Goal: Information Seeking & Learning: Learn about a topic

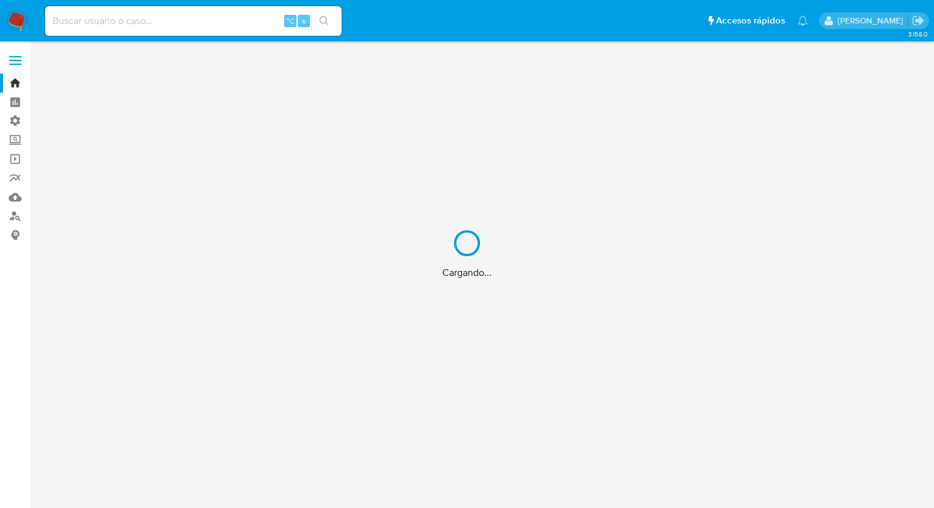
click at [111, 23] on div "Cargando..." at bounding box center [467, 254] width 934 height 508
click at [93, 22] on div "Cargando..." at bounding box center [467, 254] width 934 height 508
click at [77, 22] on div "Cargando..." at bounding box center [467, 254] width 934 height 508
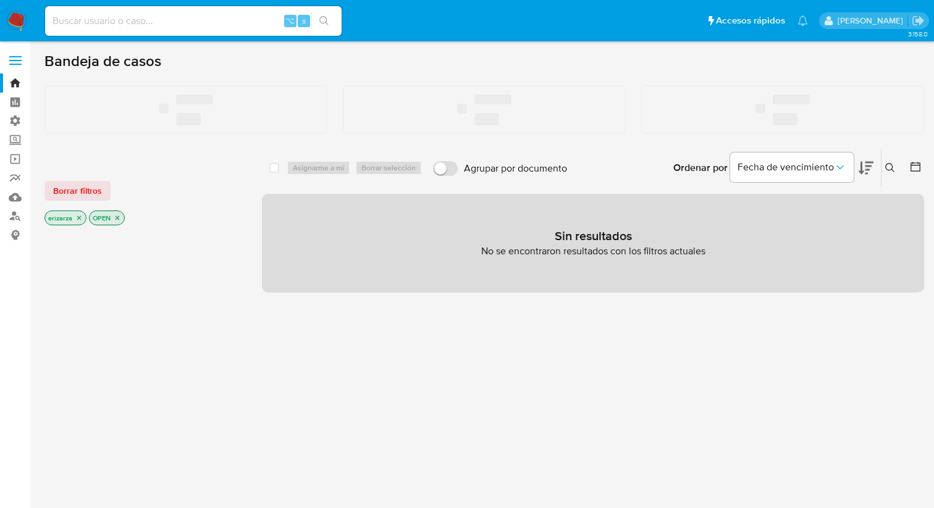
click at [61, 22] on input at bounding box center [193, 21] width 297 height 16
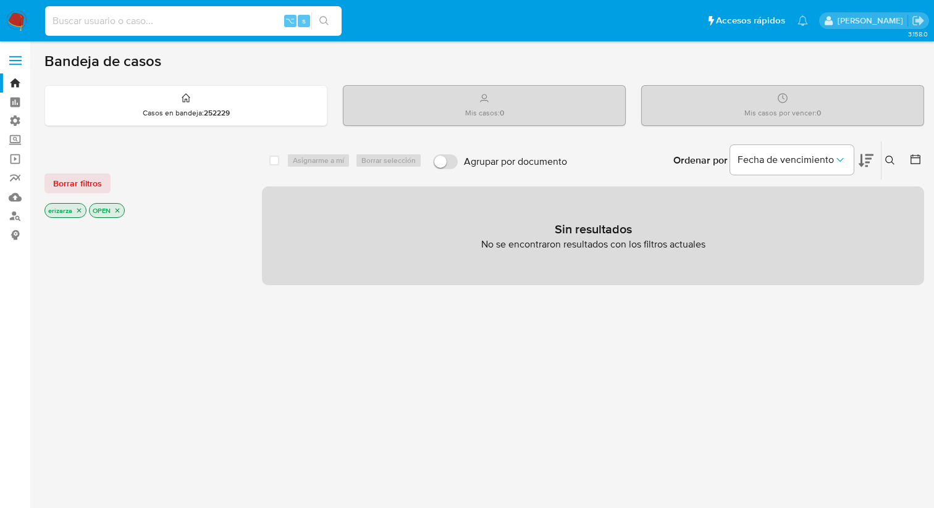
paste input "483926908"
type input "483926908"
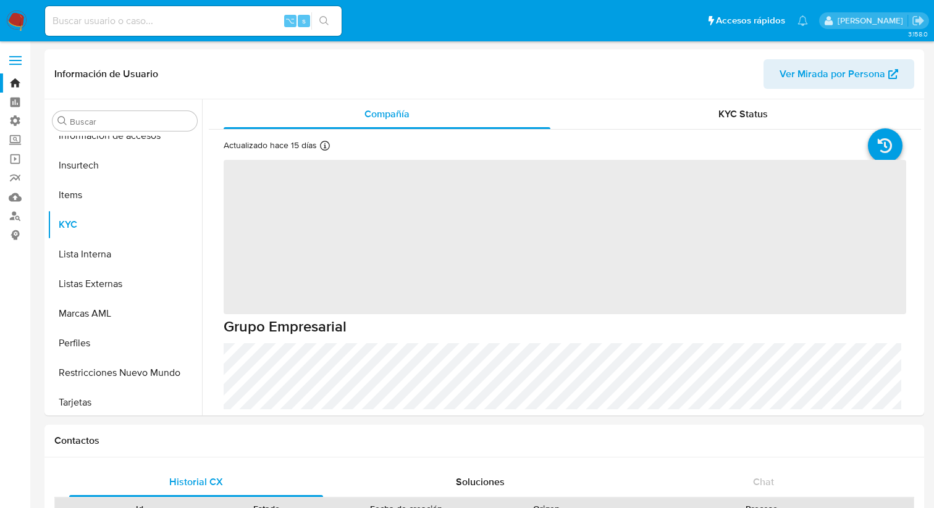
scroll to position [522, 0]
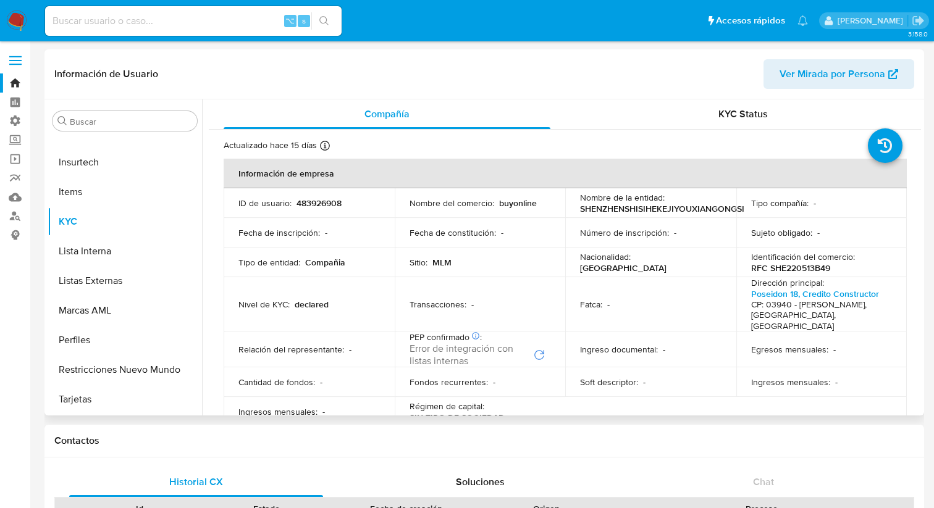
select select "10"
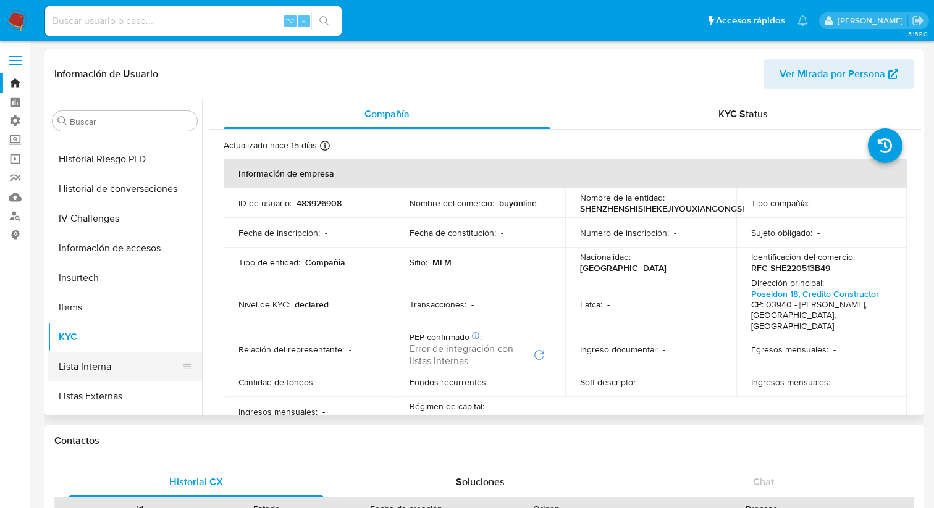
scroll to position [405, 0]
click at [114, 311] on button "Items" at bounding box center [120, 309] width 145 height 30
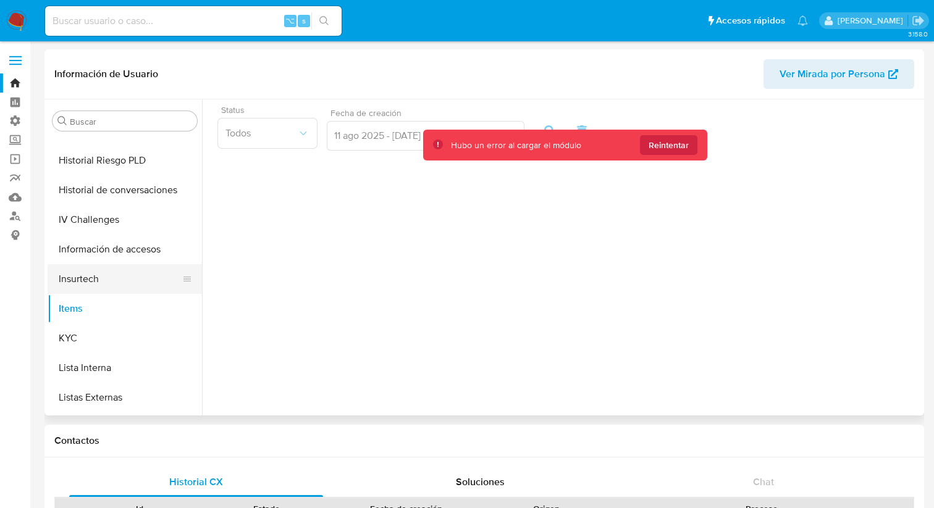
click at [109, 287] on button "Insurtech" at bounding box center [120, 279] width 145 height 30
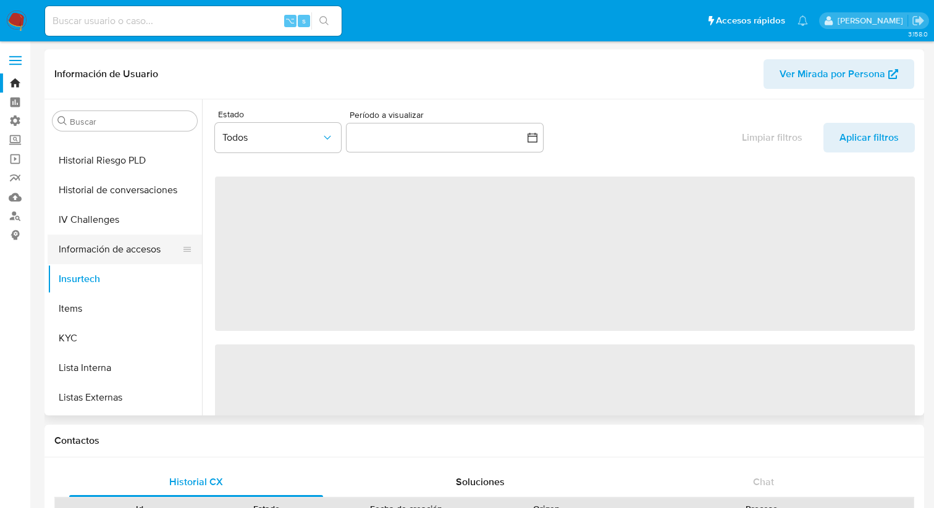
click at [95, 245] on button "Información de accesos" at bounding box center [120, 250] width 145 height 30
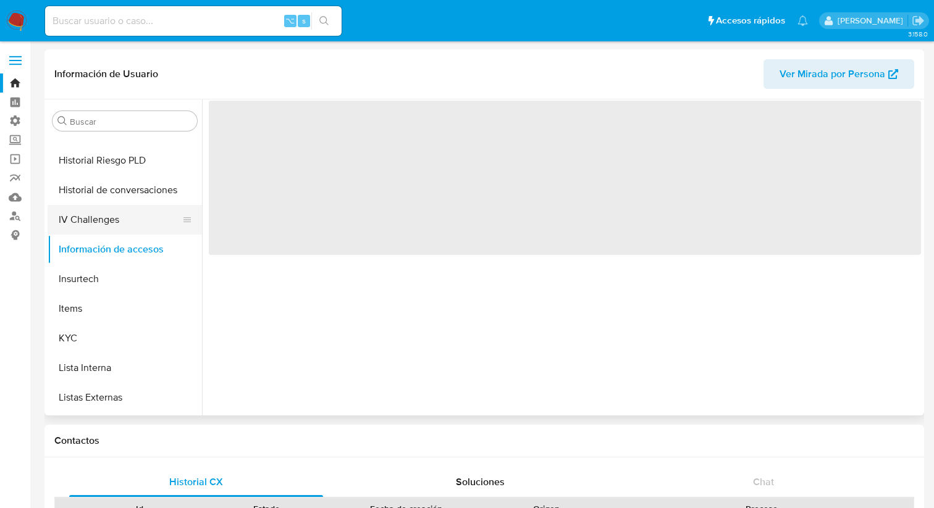
click at [90, 222] on button "IV Challenges" at bounding box center [120, 220] width 145 height 30
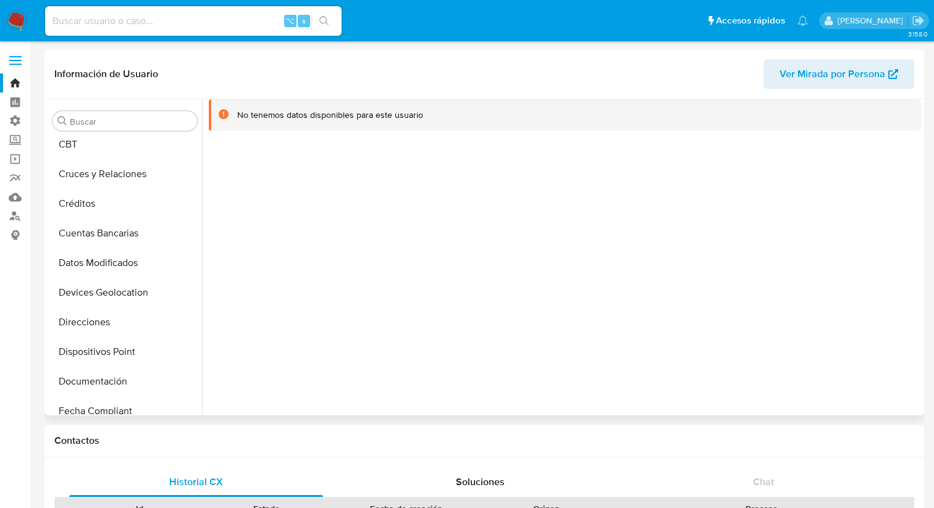
scroll to position [79, 0]
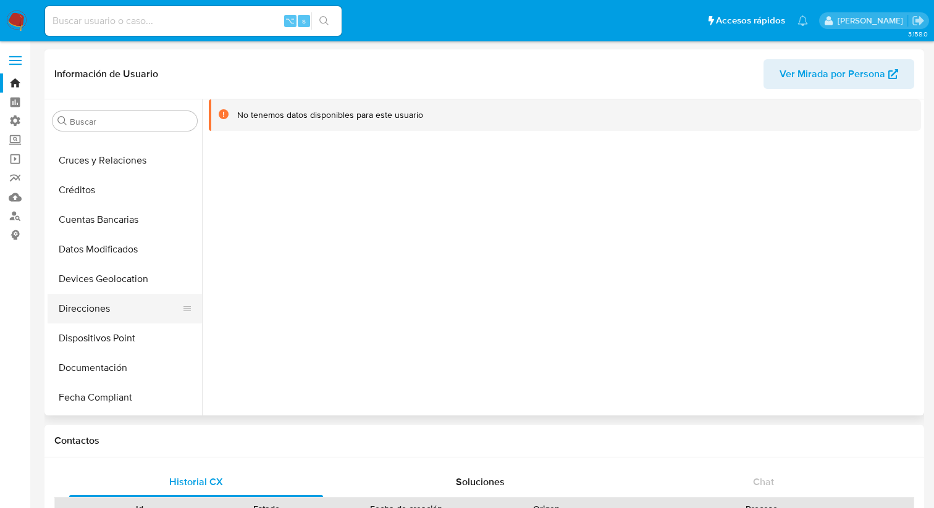
click at [87, 312] on button "Direcciones" at bounding box center [120, 309] width 145 height 30
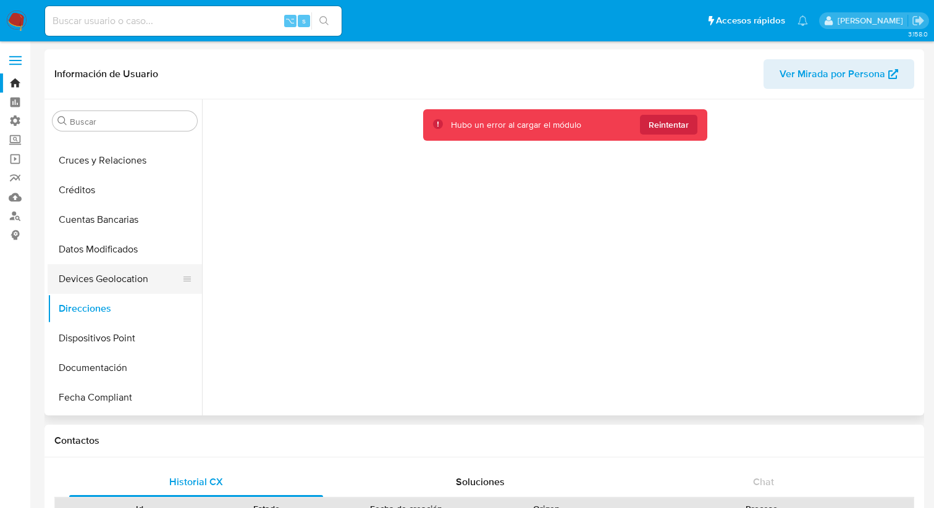
click at [103, 280] on button "Devices Geolocation" at bounding box center [120, 279] width 145 height 30
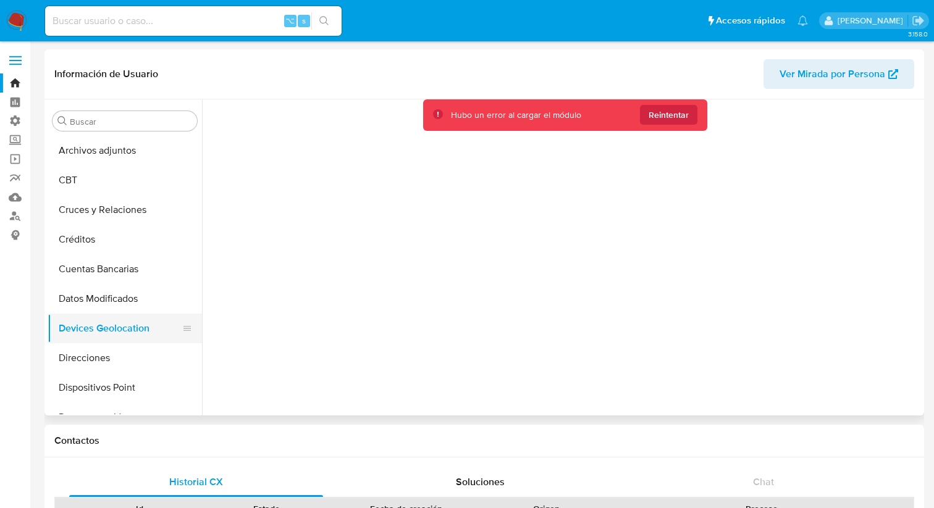
scroll to position [0, 0]
click at [106, 326] on button "Datos Modificados" at bounding box center [120, 329] width 145 height 30
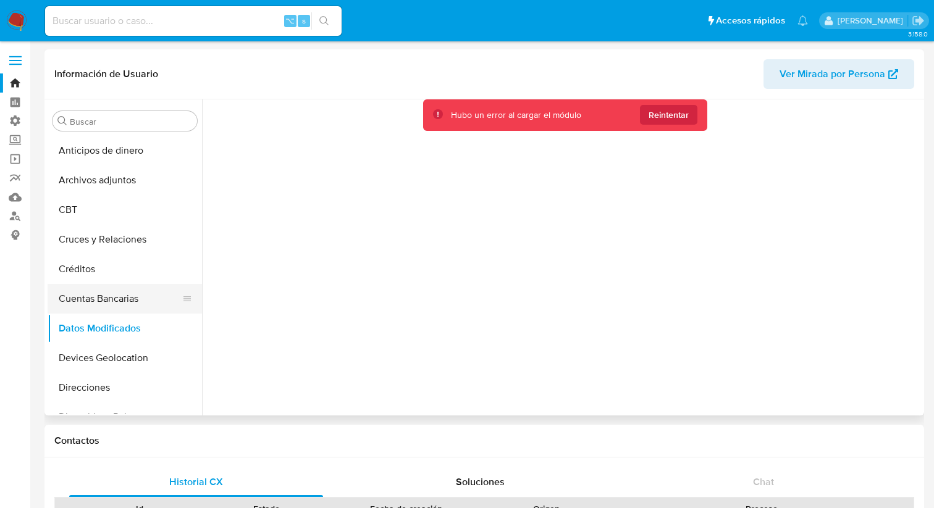
click at [104, 290] on button "Cuentas Bancarias" at bounding box center [120, 299] width 145 height 30
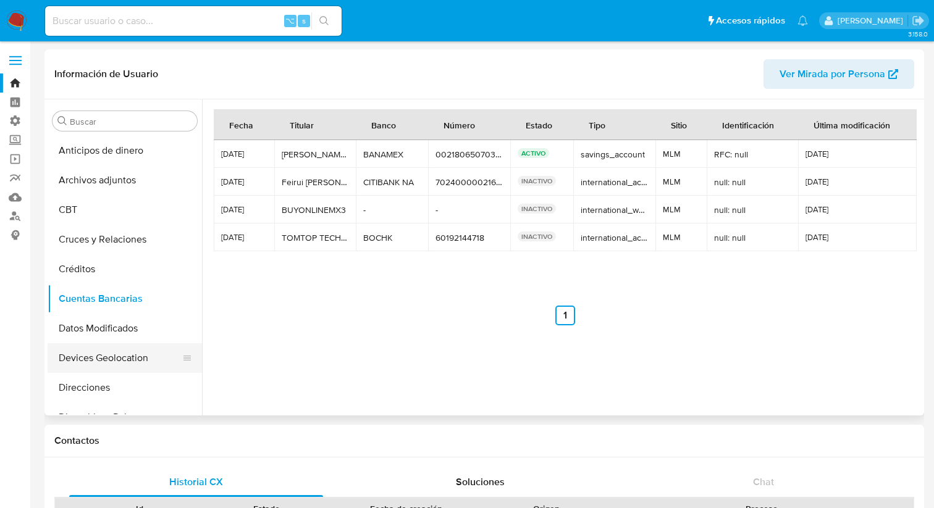
click at [106, 353] on button "Devices Geolocation" at bounding box center [120, 358] width 145 height 30
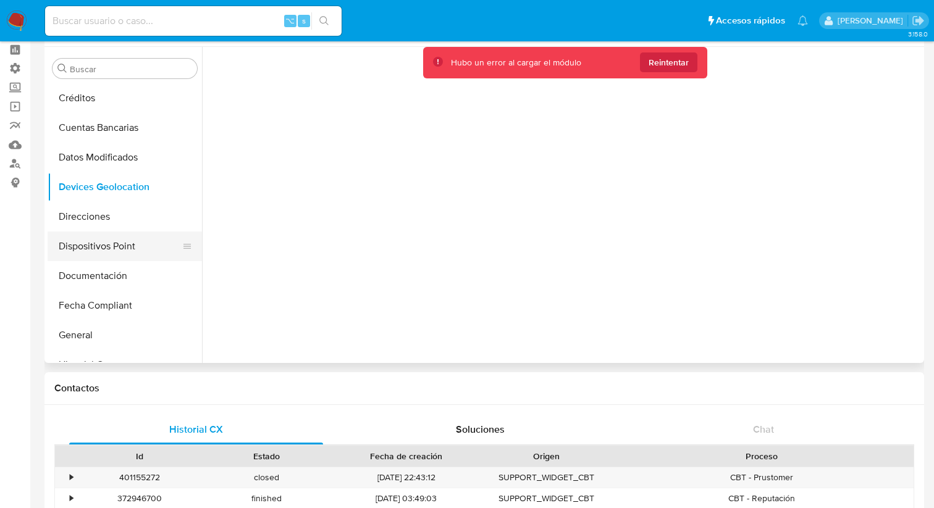
scroll to position [53, 0]
click at [107, 235] on button "Dispositivos Point" at bounding box center [120, 247] width 145 height 30
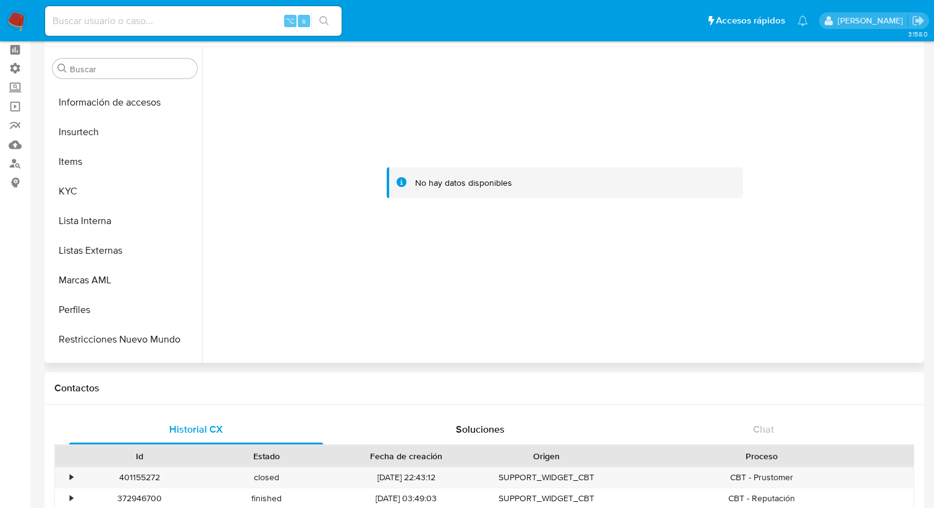
scroll to position [522, 0]
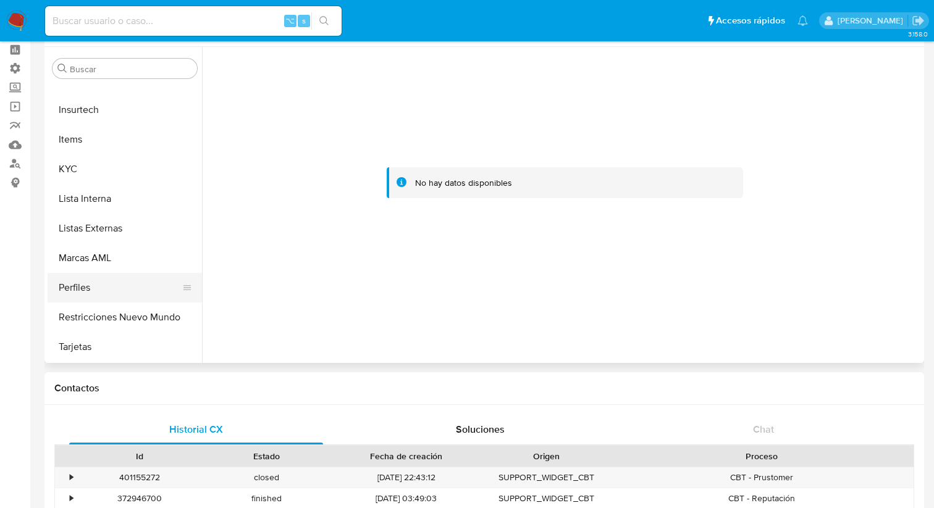
click at [100, 293] on button "Perfiles" at bounding box center [120, 288] width 145 height 30
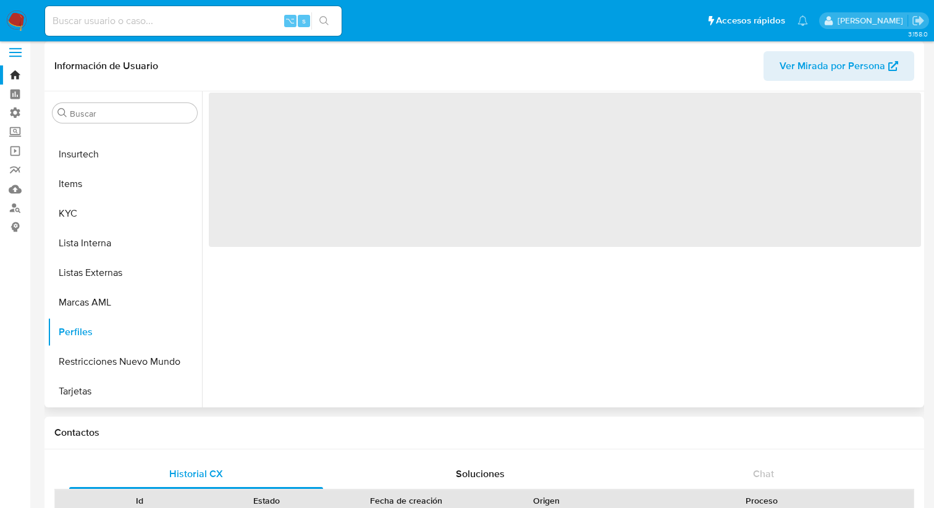
scroll to position [0, 0]
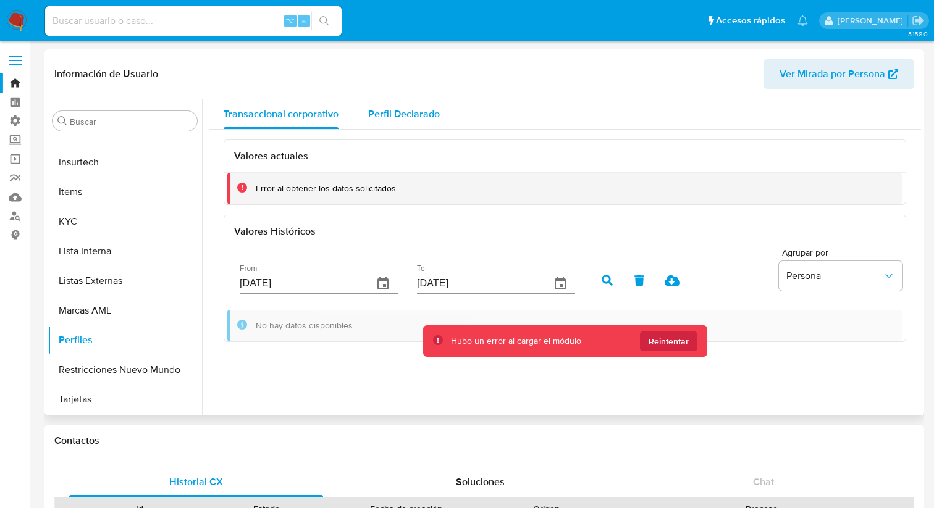
click at [368, 111] on span "Perfil Declarado" at bounding box center [404, 114] width 72 height 14
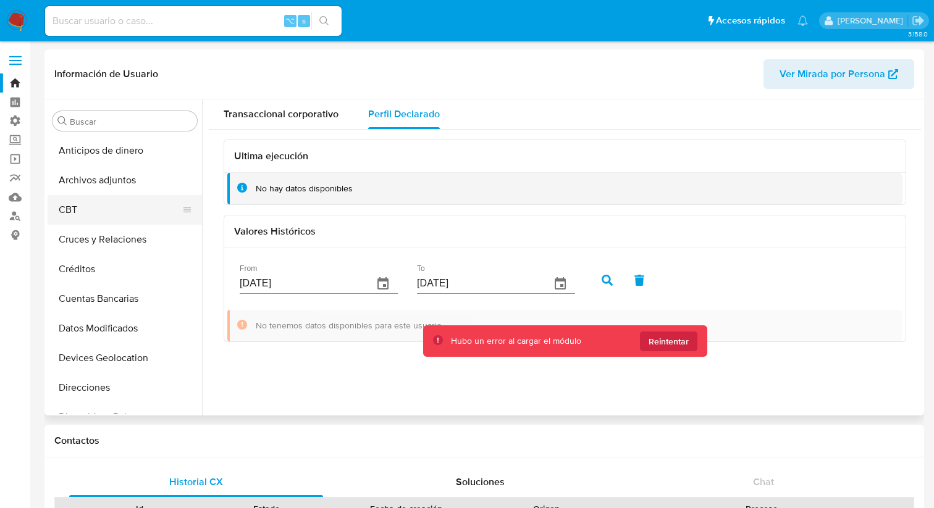
click at [79, 211] on button "CBT" at bounding box center [120, 210] width 145 height 30
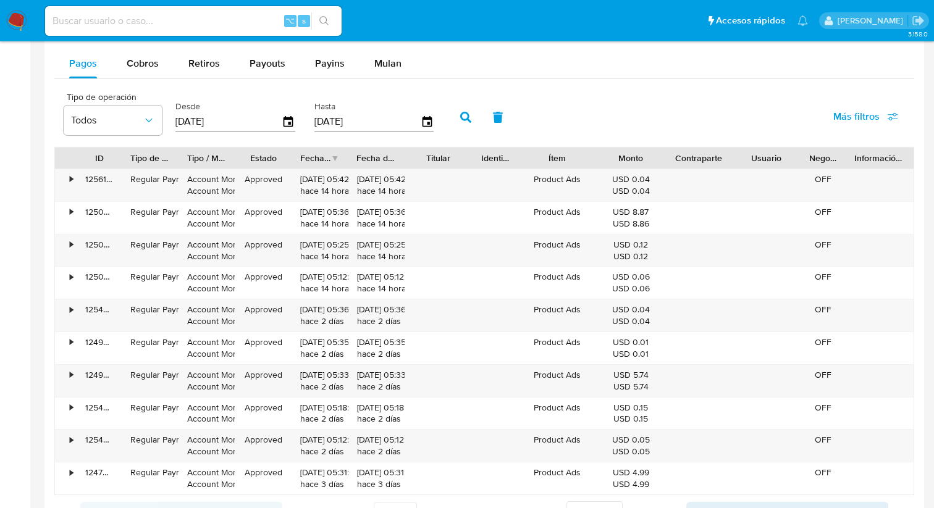
scroll to position [1136, 0]
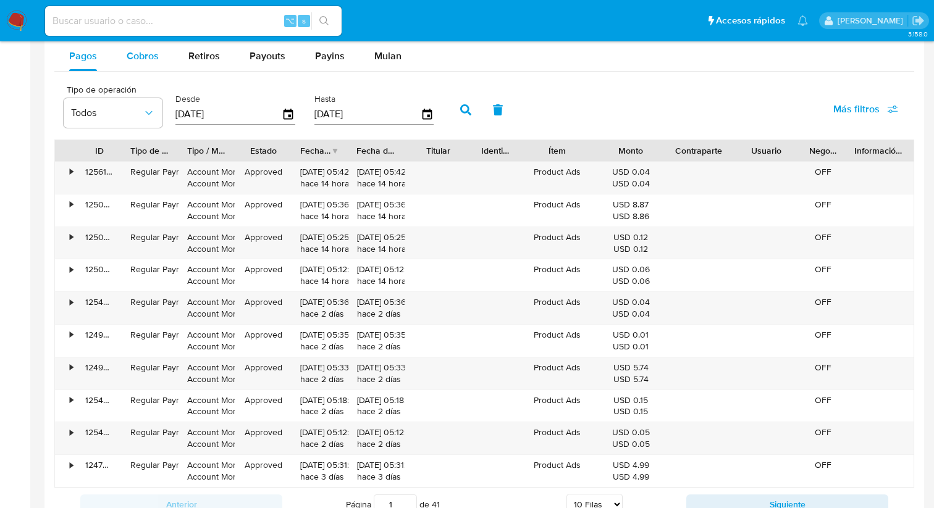
click at [140, 65] on div "Cobros" at bounding box center [143, 56] width 32 height 30
select select "10"
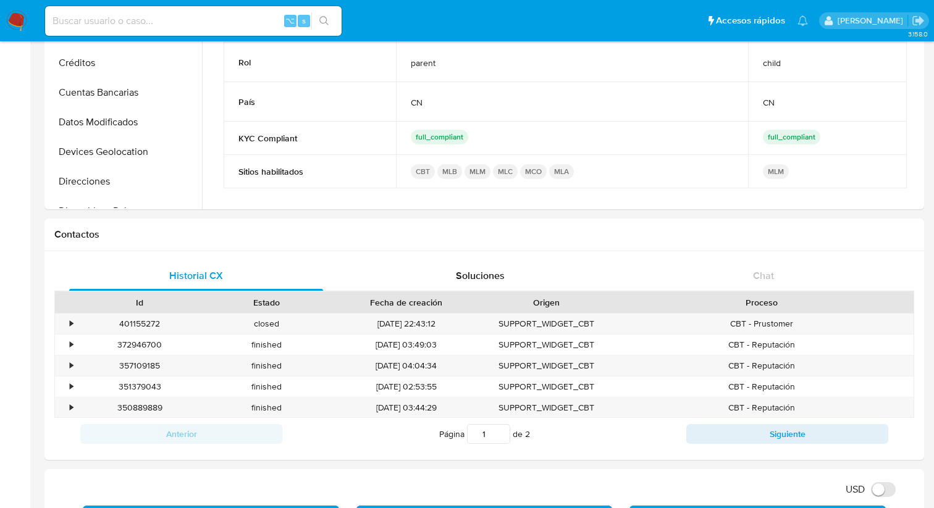
scroll to position [0, 0]
